Goal: Task Accomplishment & Management: Manage account settings

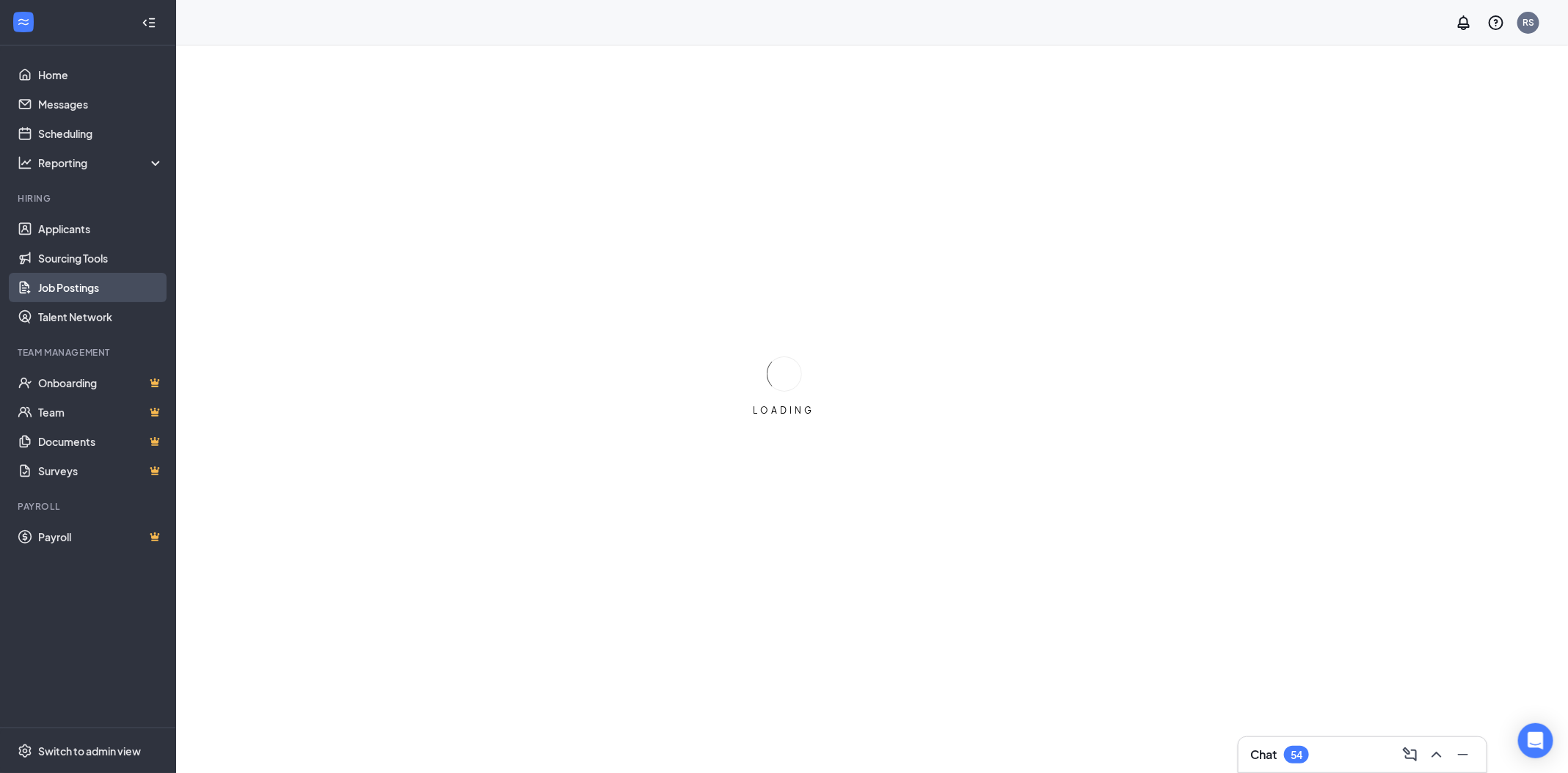
click at [70, 288] on link "Job Postings" at bounding box center [101, 287] width 125 height 29
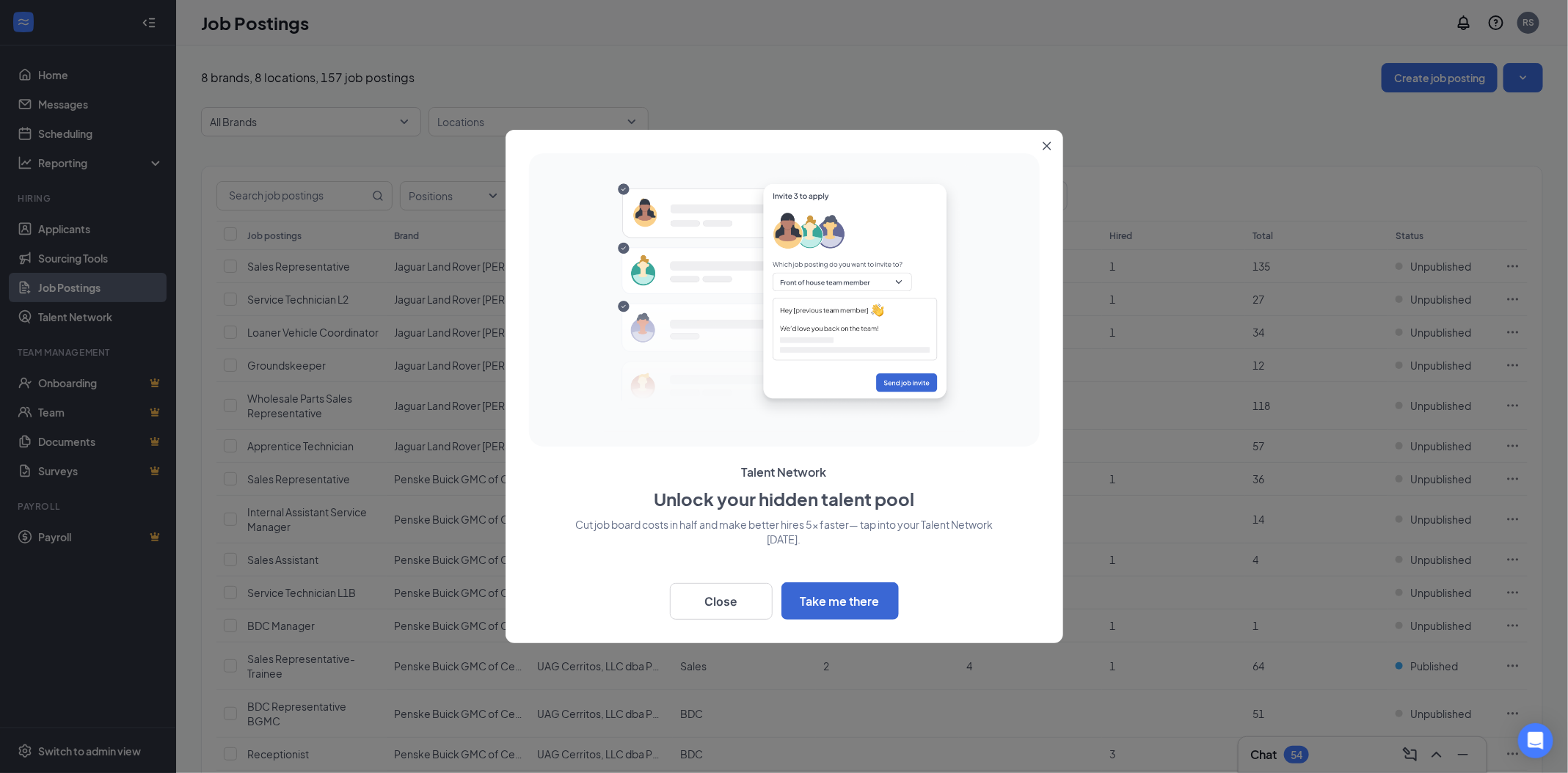
click at [1037, 149] on button "Close" at bounding box center [1050, 142] width 26 height 26
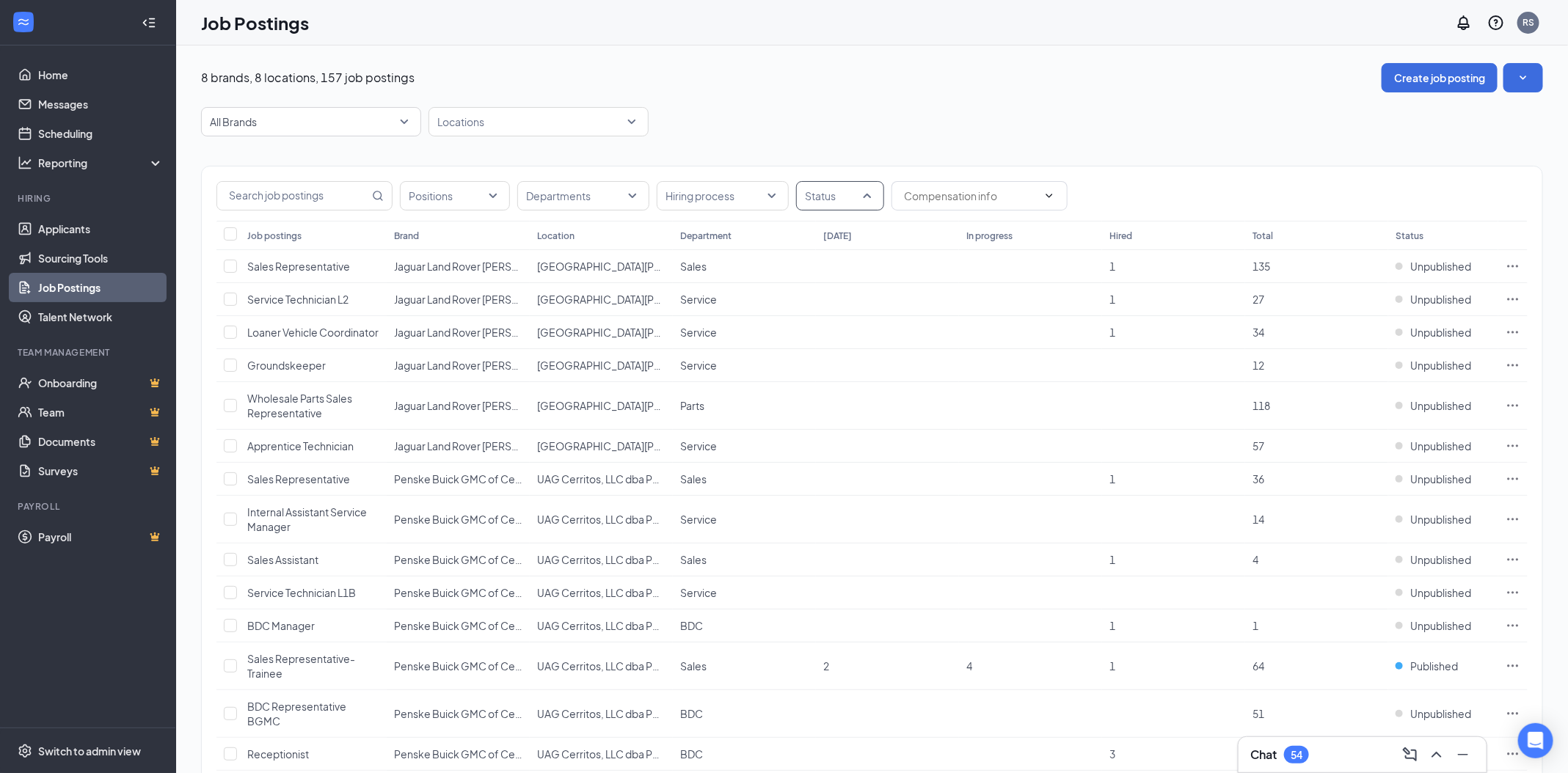
click at [850, 197] on div at bounding box center [833, 196] width 66 height 24
click at [837, 269] on span "Published" at bounding box center [851, 269] width 48 height 13
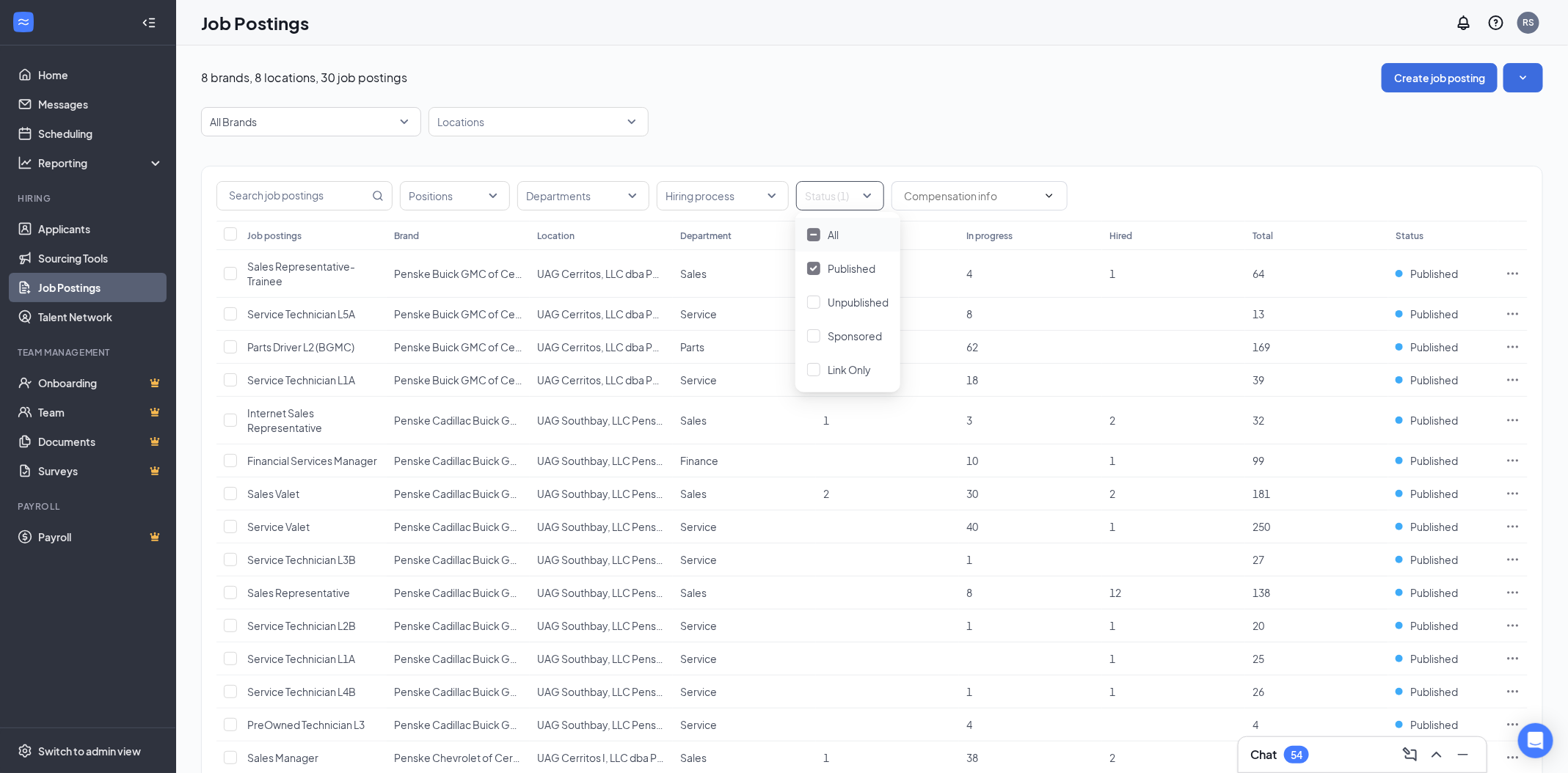
click at [1057, 107] on div "All Brands Locations" at bounding box center [872, 121] width 1342 height 29
click at [829, 88] on div "8 brands, 8 locations, 30 job postings Create job posting" at bounding box center [872, 77] width 1342 height 29
